Goal: Communication & Community: Answer question/provide support

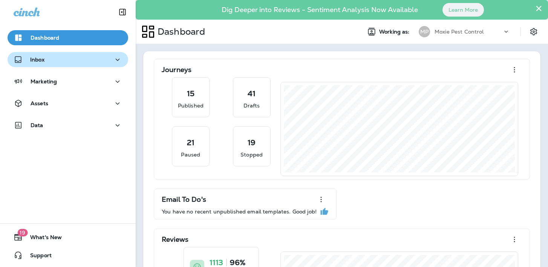
click at [111, 61] on div "Inbox" at bounding box center [68, 59] width 109 height 9
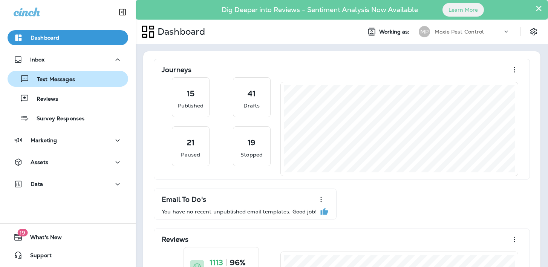
click at [66, 81] on p "Text Messages" at bounding box center [52, 79] width 46 height 7
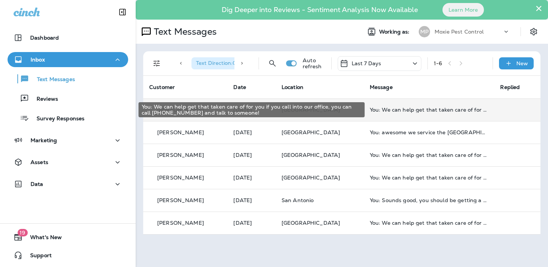
click at [404, 110] on div "You: We can help get that taken care of for you if you call into our office, yo…" at bounding box center [429, 110] width 119 height 6
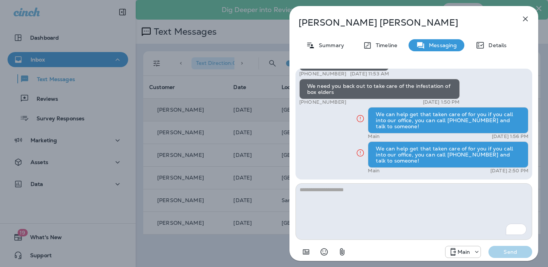
click at [525, 19] on icon "button" at bounding box center [525, 19] width 5 height 5
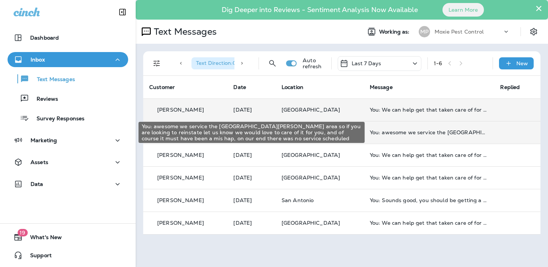
click at [411, 132] on div "You: awesome we service the [GEOGRAPHIC_DATA][PERSON_NAME] area so if you are l…" at bounding box center [429, 132] width 119 height 6
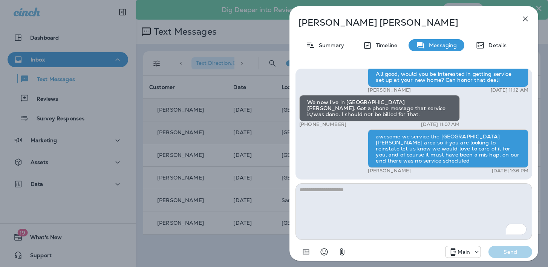
click at [526, 18] on icon "button" at bounding box center [525, 19] width 5 height 5
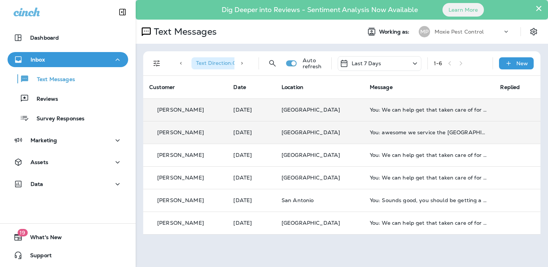
click at [284, 39] on div "Text Messages" at bounding box center [245, 31] width 219 height 15
